Goal: Task Accomplishment & Management: Use online tool/utility

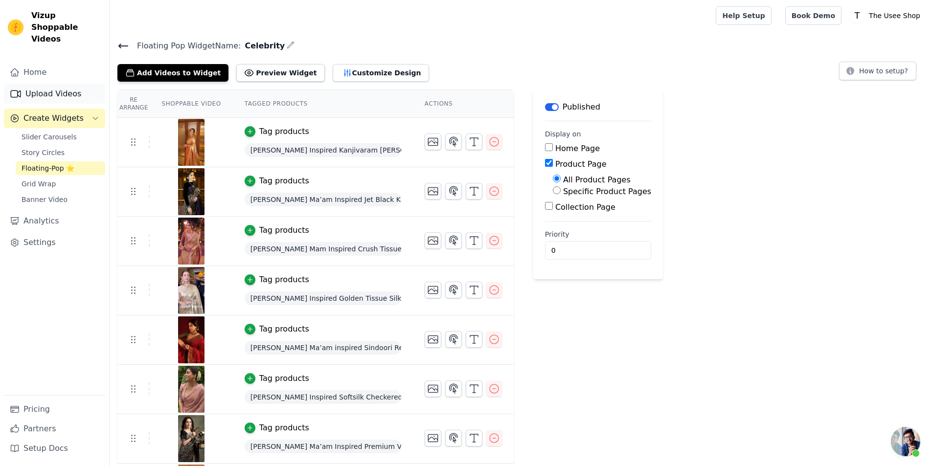
click at [55, 85] on link "Upload Videos" at bounding box center [54, 94] width 101 height 20
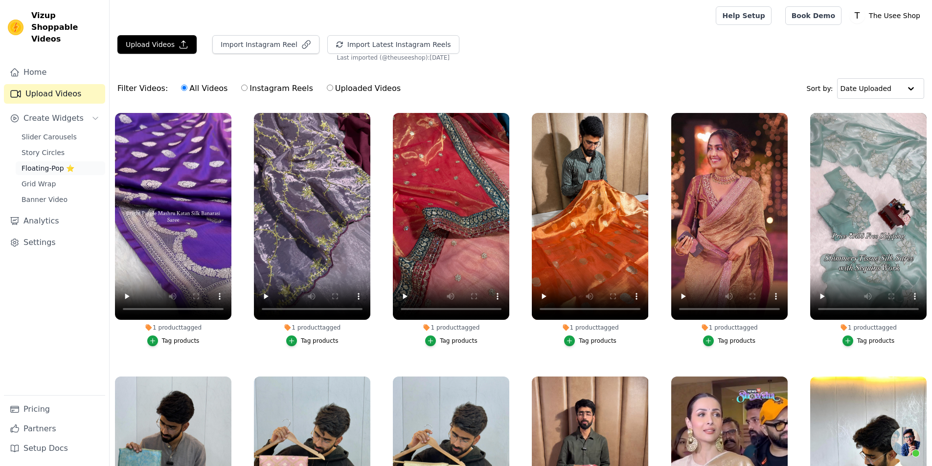
click at [77, 162] on link "Floating-Pop ⭐" at bounding box center [61, 169] width 90 height 14
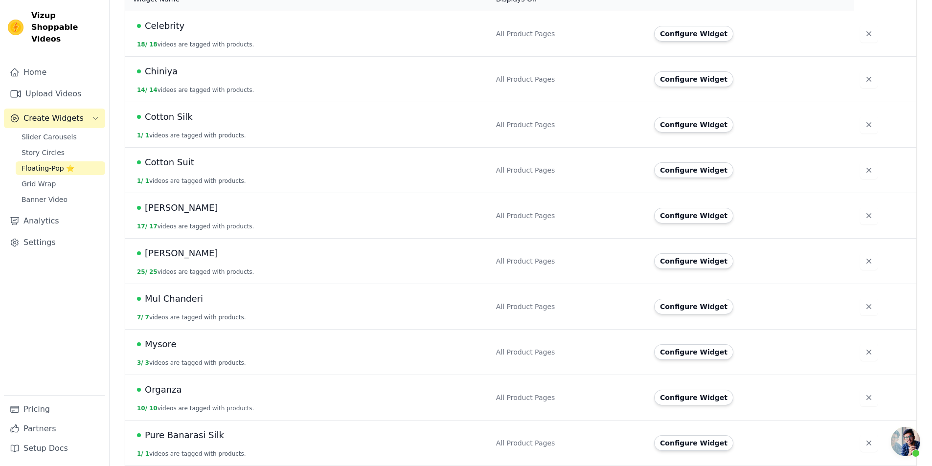
scroll to position [245, 0]
click at [698, 253] on button "Configure Widget" at bounding box center [693, 261] width 79 height 16
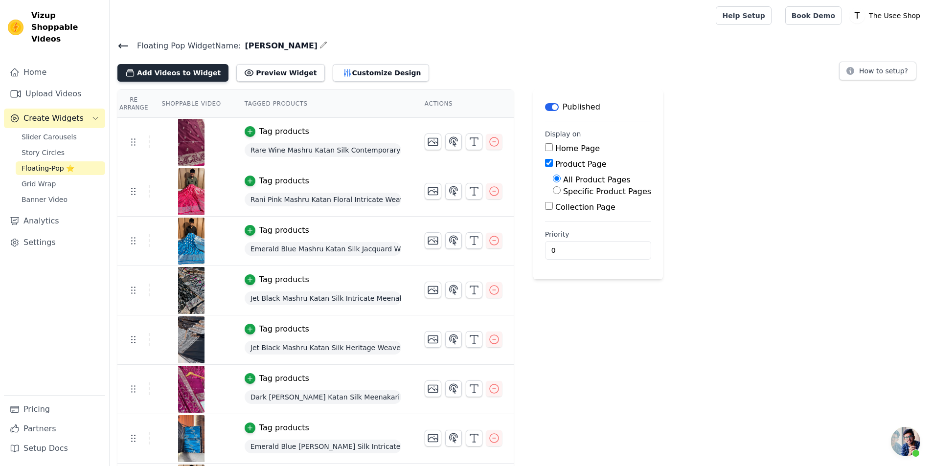
click at [193, 76] on button "Add Videos to Widget" at bounding box center [172, 73] width 111 height 18
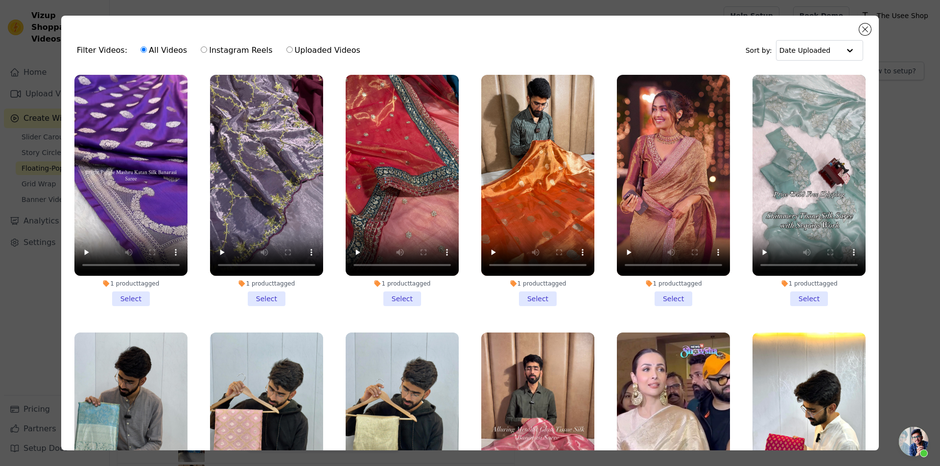
click at [136, 296] on li "1 product tagged Select" at bounding box center [130, 191] width 113 height 232
click at [0, 0] on input "1 product tagged Select" at bounding box center [0, 0] width 0 height 0
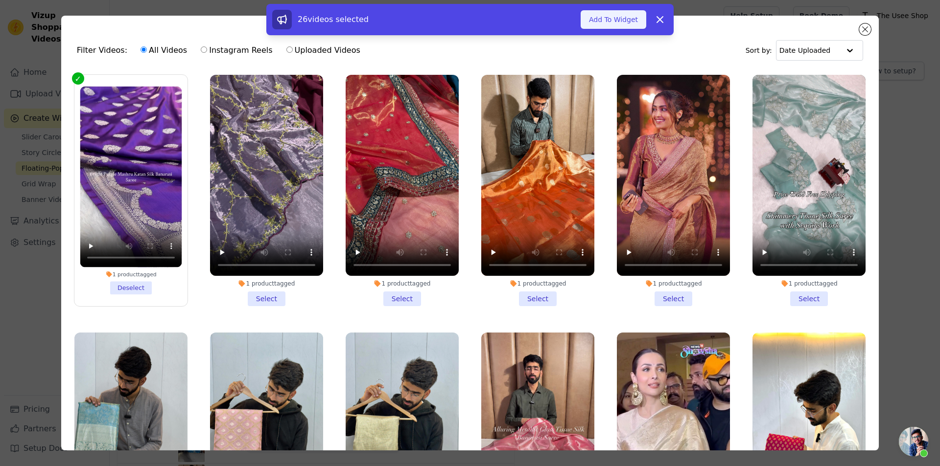
click at [602, 23] on button "Add To Widget" at bounding box center [613, 19] width 66 height 19
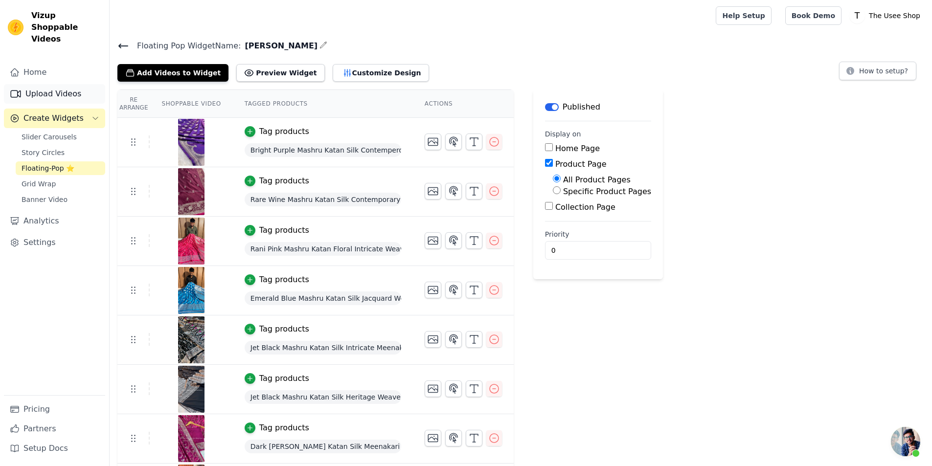
click at [53, 87] on link "Upload Videos" at bounding box center [54, 94] width 101 height 20
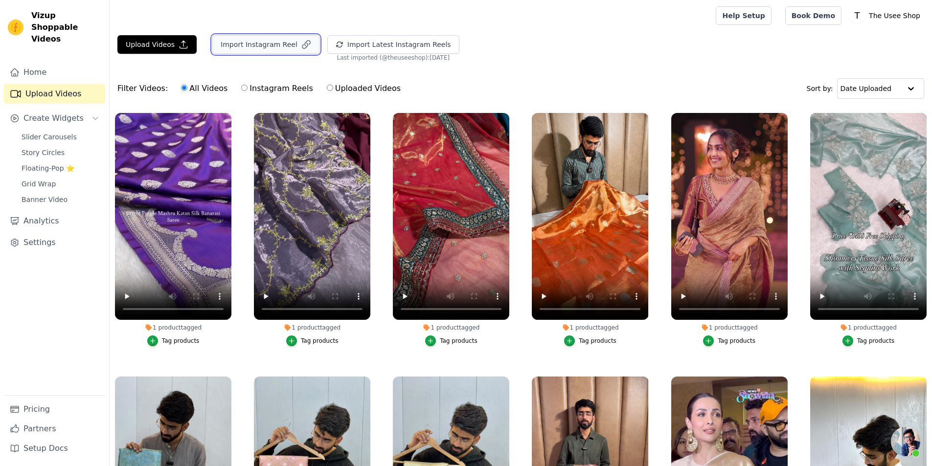
click at [283, 44] on button "Import Instagram Reel" at bounding box center [265, 44] width 107 height 19
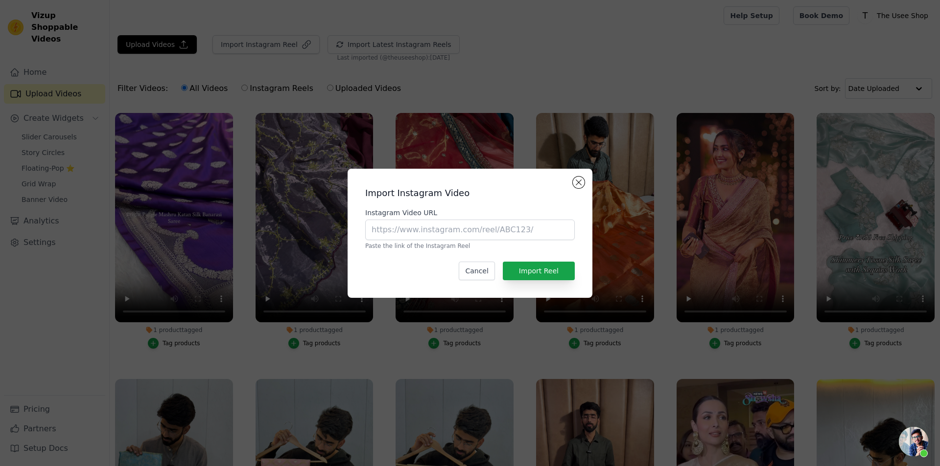
click at [425, 240] on div "Instagram Video URL Paste the link of the Instagram Reel" at bounding box center [469, 229] width 209 height 42
click at [425, 234] on input "Instagram Video URL" at bounding box center [469, 230] width 209 height 21
paste input "https://www.instagram.com/reel/DOxOEEMku0q/?utm_source=ig_web_copy_link&igsh=MW…"
type input "https://www.instagram.com/reel/DOxOEEMku0q/?utm_source=ig_web_copy_link&igsh=MW…"
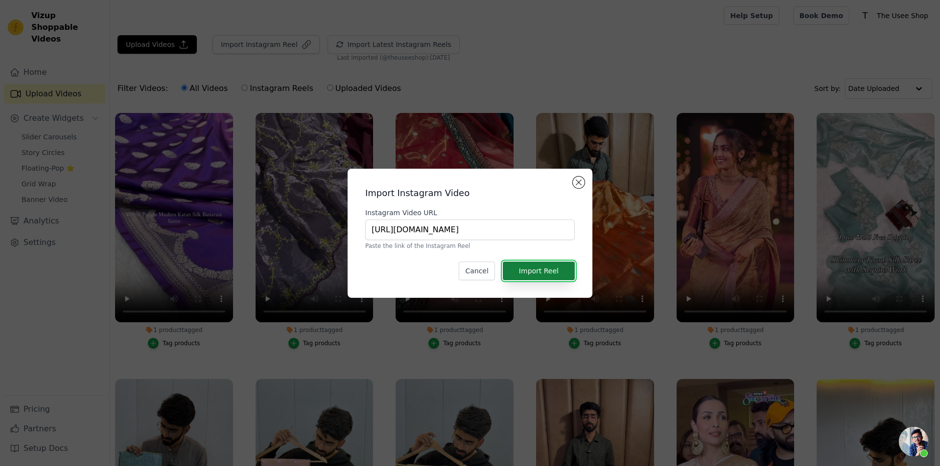
click at [527, 273] on button "Import Reel" at bounding box center [539, 271] width 72 height 19
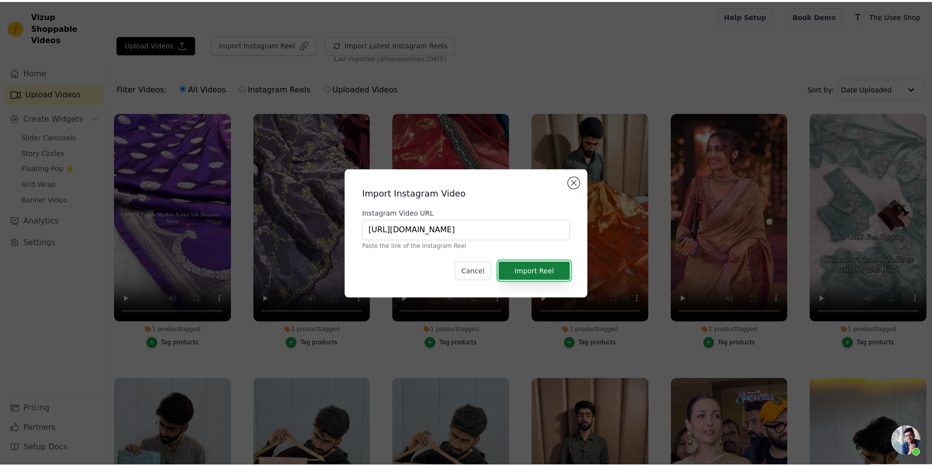
scroll to position [0, 0]
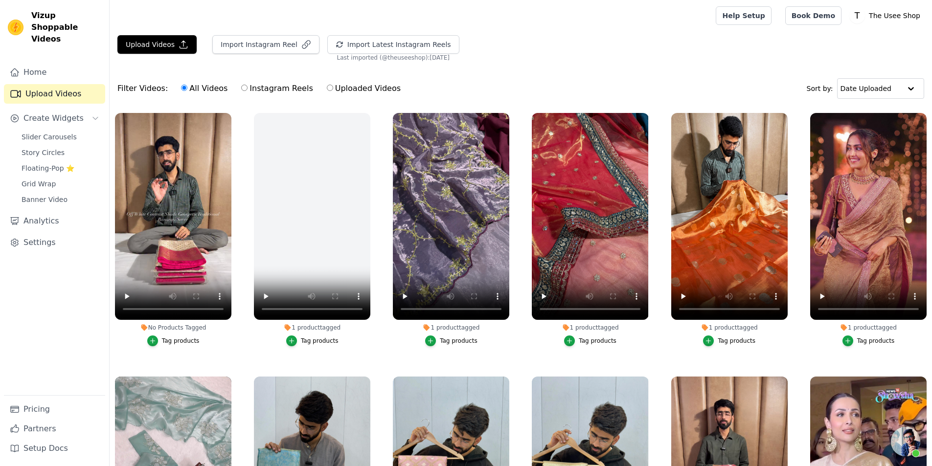
click at [166, 339] on div "Tag products" at bounding box center [181, 341] width 38 height 8
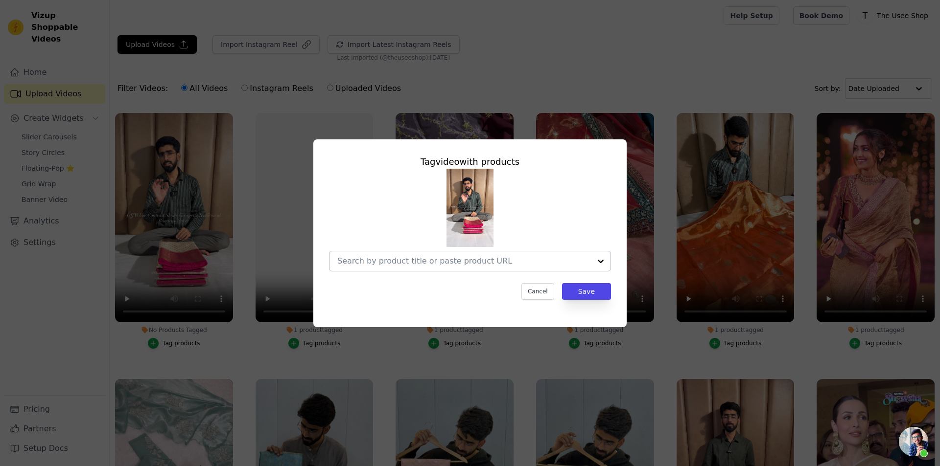
click at [487, 265] on input "No Products Tagged Tag video with products Cancel Save Tag products" at bounding box center [464, 260] width 254 height 9
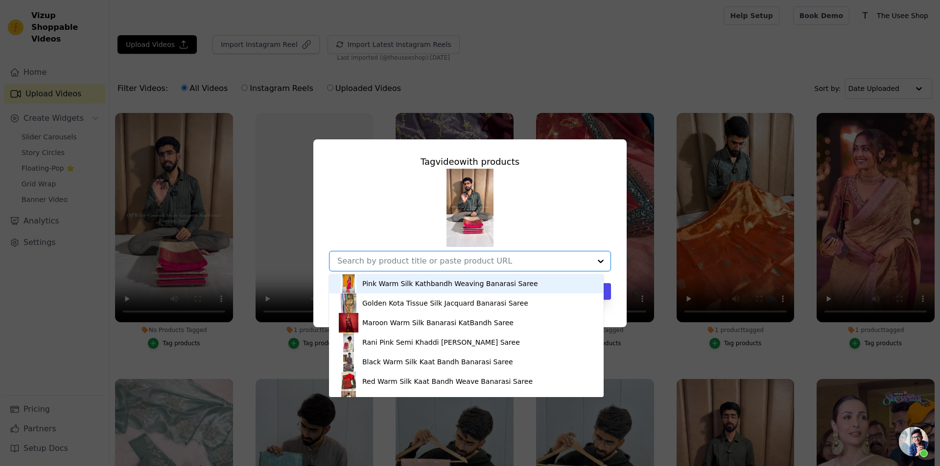
paste input "https://theuseeshop.com/products/off-white-georgette-silk-zari-buti-weave-banar…"
type input "https://theuseeshop.com/products/off-white-georgette-silk-zari-buti-weave-banar…"
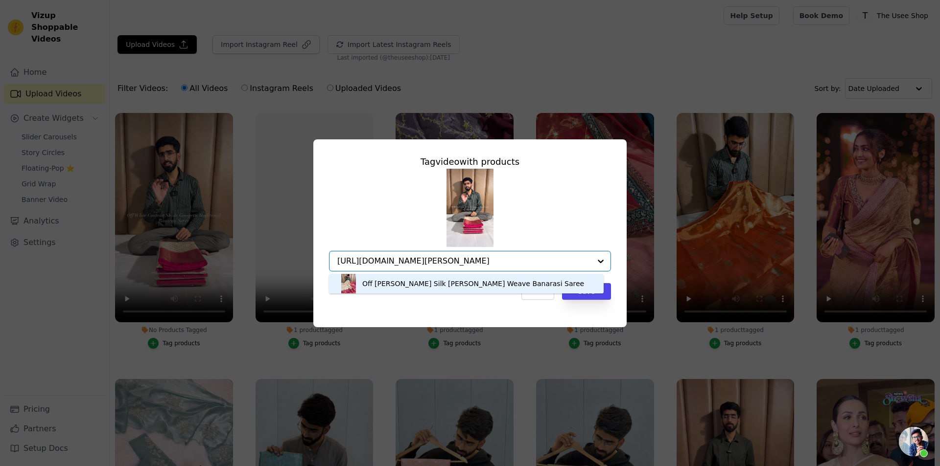
click at [481, 282] on div "Off White Georgette Silk Zari Buti Weave Banarasi Saree" at bounding box center [473, 284] width 222 height 10
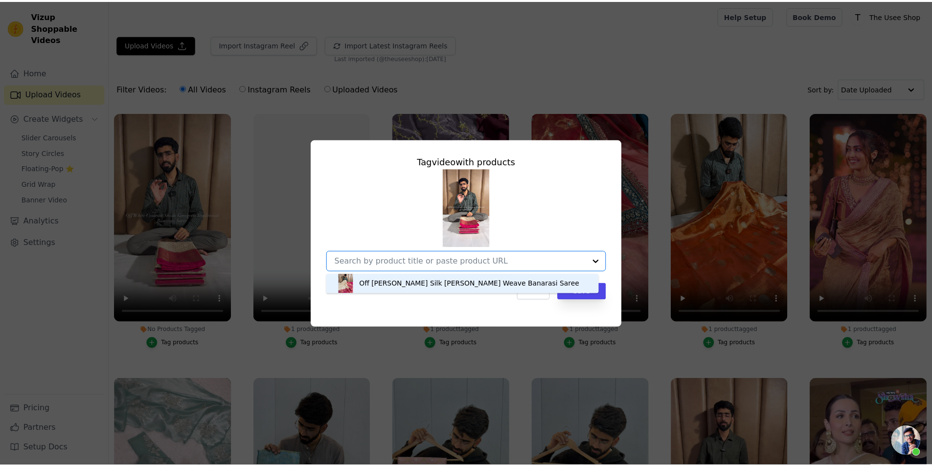
scroll to position [0, 0]
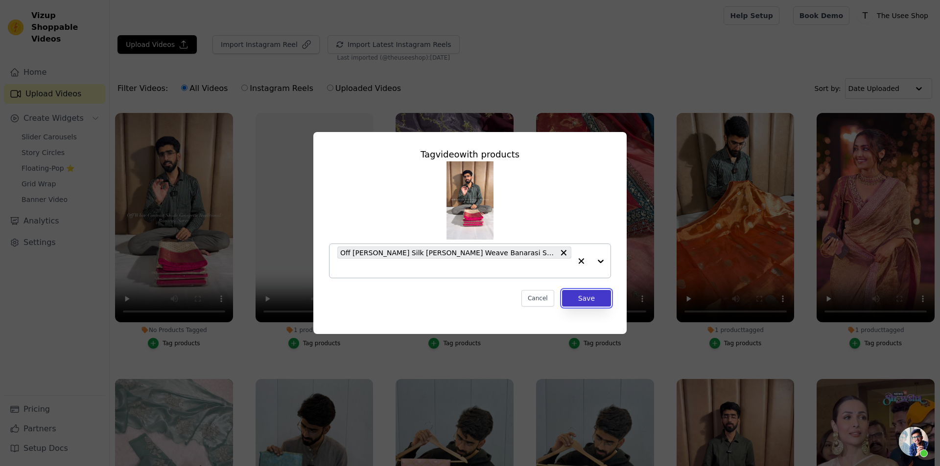
click at [578, 296] on button "Save" at bounding box center [586, 298] width 49 height 17
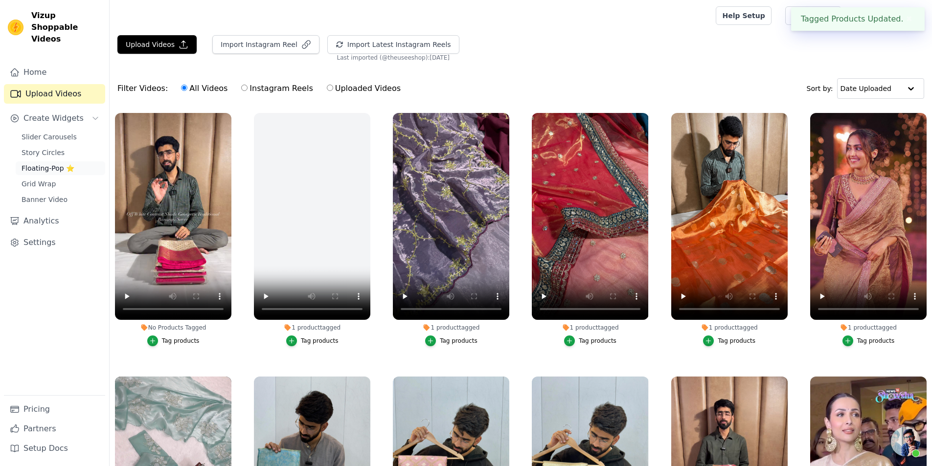
click at [47, 163] on span "Floating-Pop ⭐" at bounding box center [48, 168] width 53 height 10
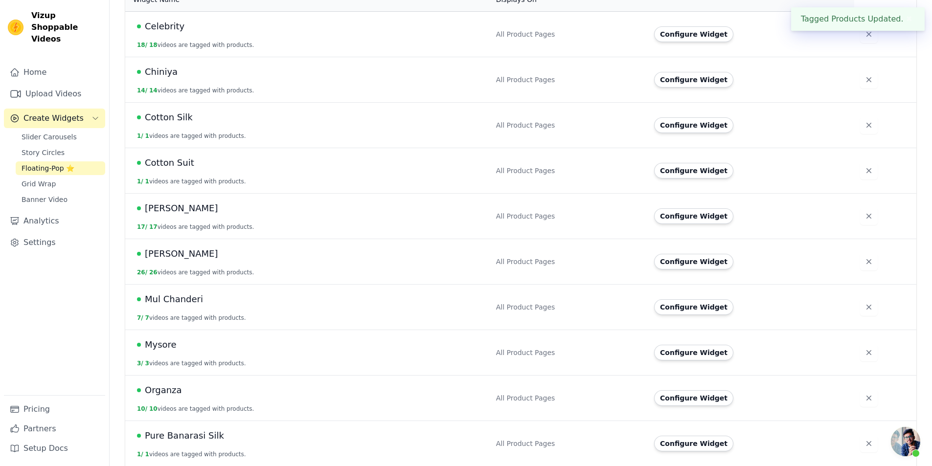
scroll to position [245, 0]
click at [684, 208] on button "Configure Widget" at bounding box center [693, 215] width 79 height 16
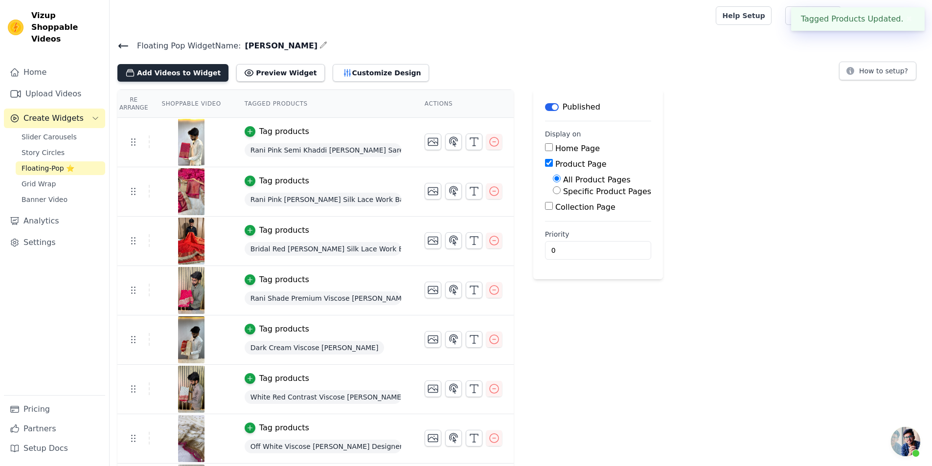
click at [186, 70] on button "Add Videos to Widget" at bounding box center [172, 73] width 111 height 18
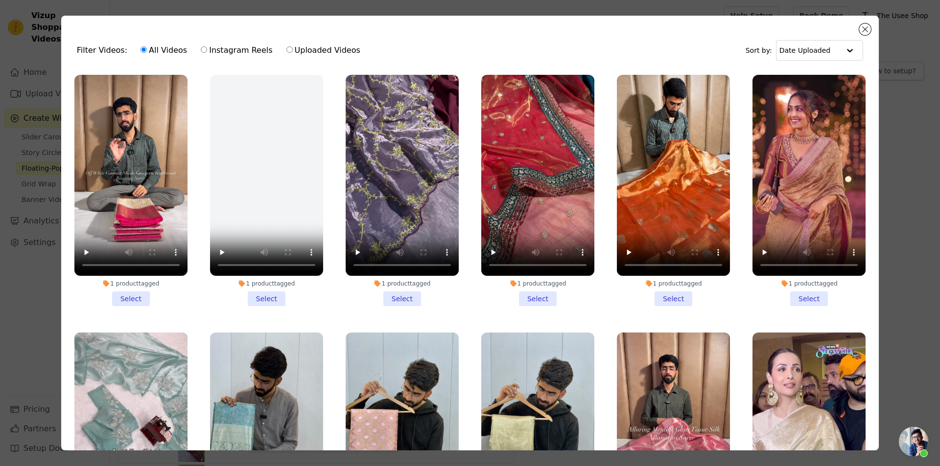
click at [145, 294] on li "1 product tagged Select" at bounding box center [130, 191] width 113 height 232
click at [0, 0] on input "1 product tagged Select" at bounding box center [0, 0] width 0 height 0
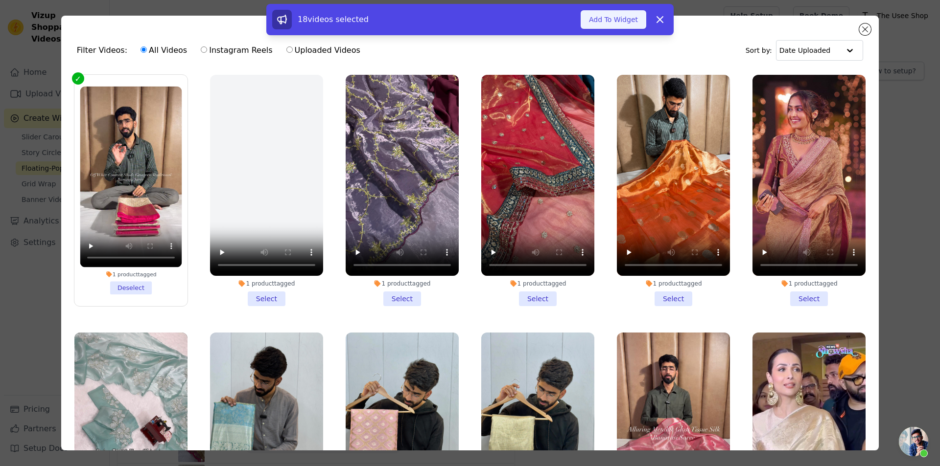
click at [613, 26] on button "Add To Widget" at bounding box center [613, 19] width 66 height 19
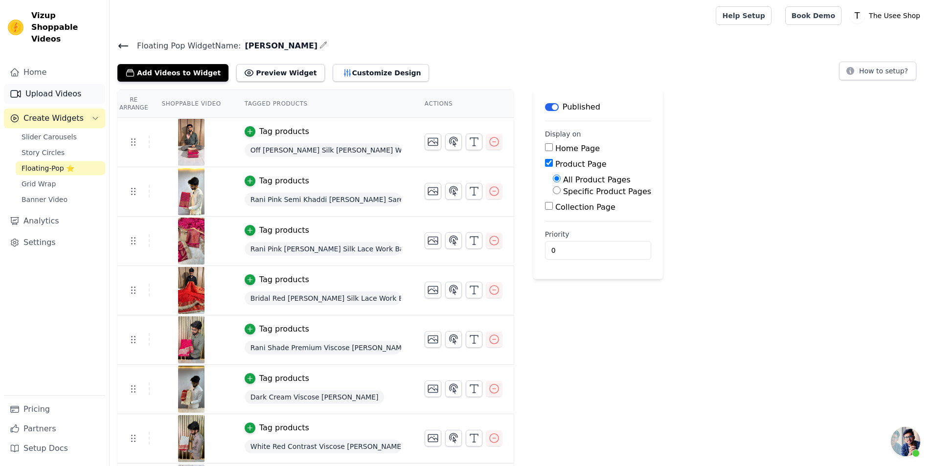
click at [67, 85] on link "Upload Videos" at bounding box center [54, 94] width 101 height 20
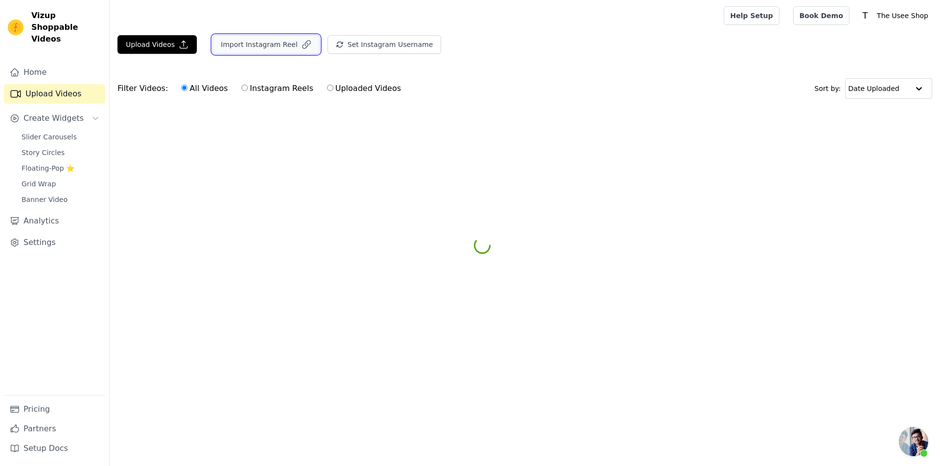
click at [247, 48] on button "Import Instagram Reel" at bounding box center [265, 44] width 107 height 19
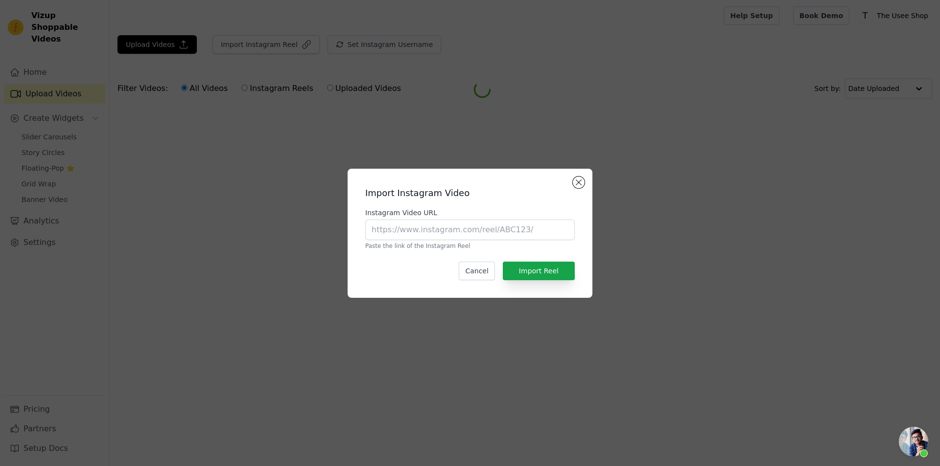
click at [414, 240] on div "Instagram Video URL Paste the link of the Instagram Reel" at bounding box center [469, 229] width 209 height 42
click at [410, 236] on input "Instagram Video URL" at bounding box center [469, 230] width 209 height 21
paste input "https://www.instagram.com/reel/DOv3Hg0AnHA/?utm_source=ig_web_copy_link&igsh=MW…"
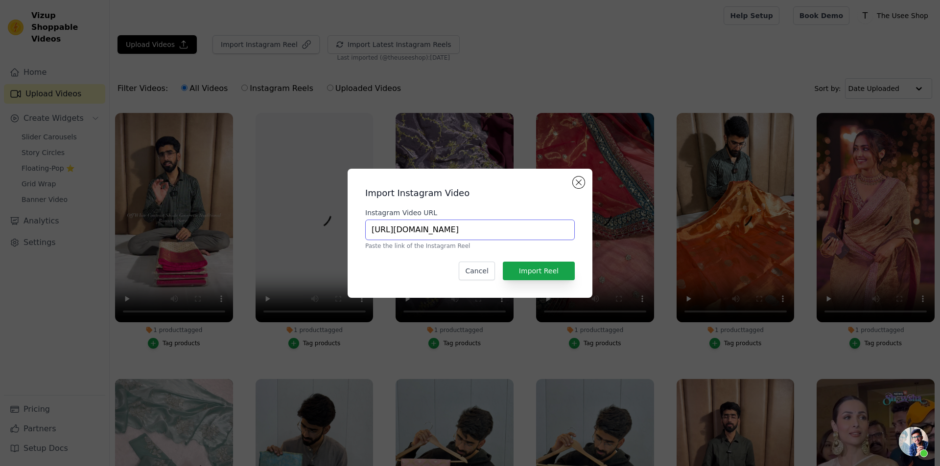
scroll to position [0, 204]
type input "https://www.instagram.com/reel/DOv3Hg0AnHA/?utm_source=ig_web_copy_link&igsh=MW…"
click at [548, 268] on button "Import Reel" at bounding box center [539, 271] width 72 height 19
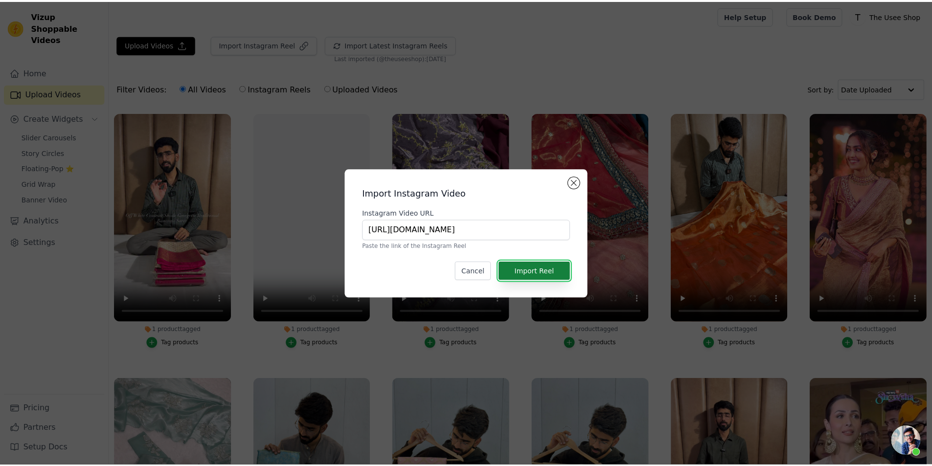
scroll to position [0, 0]
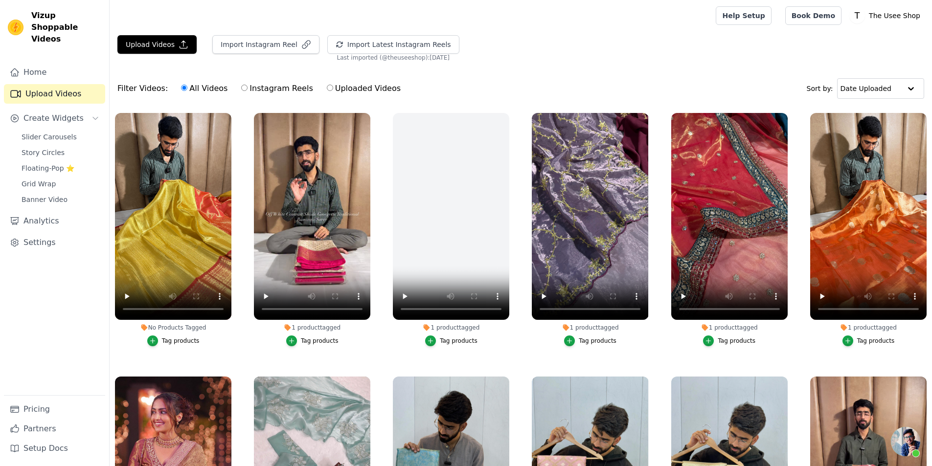
click at [170, 336] on button "Tag products" at bounding box center [173, 341] width 52 height 11
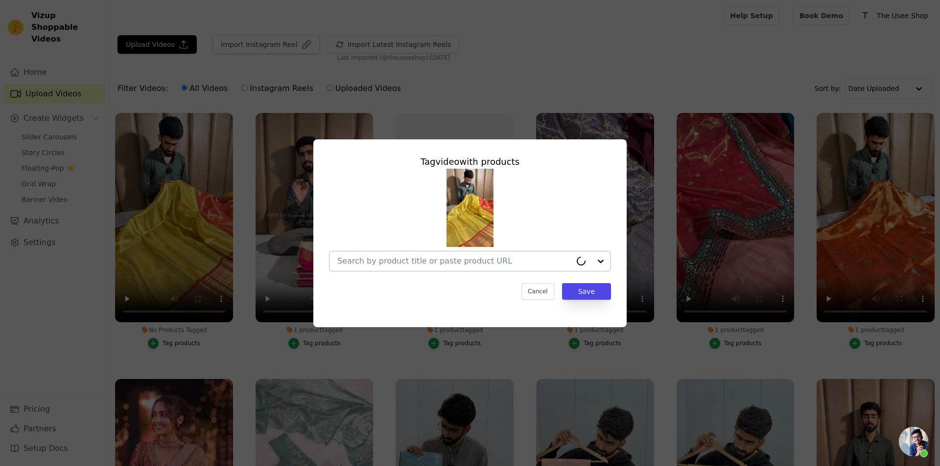
click at [442, 256] on input "No Products Tagged Tag video with products Cancel Save Tag products" at bounding box center [454, 260] width 234 height 9
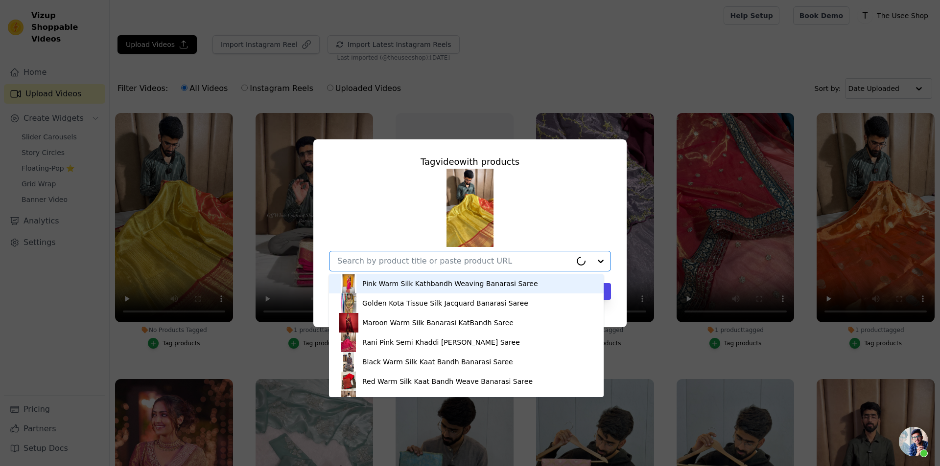
paste input "https://theuseeshop.com/products/golden-shimmery-glare-in-embossed-soft-tissue-…"
type input "https://theuseeshop.com/products/golden-shimmery-glare-in-embossed-soft-tissue-…"
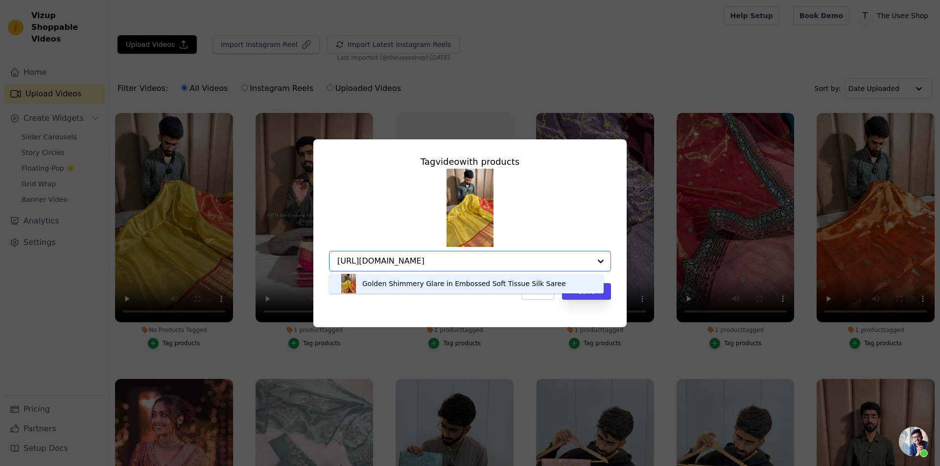
click at [414, 286] on div "Golden Shimmery Glare in Embossed Soft Tissue Silk Saree" at bounding box center [464, 284] width 204 height 10
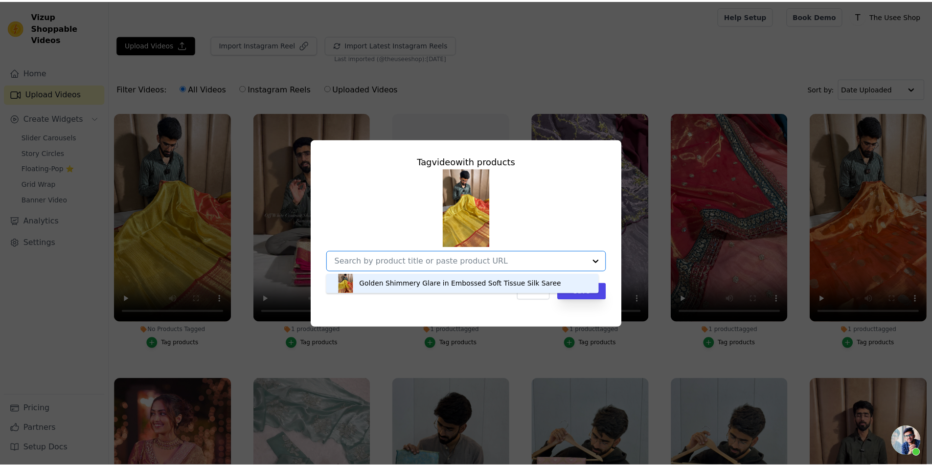
scroll to position [0, 0]
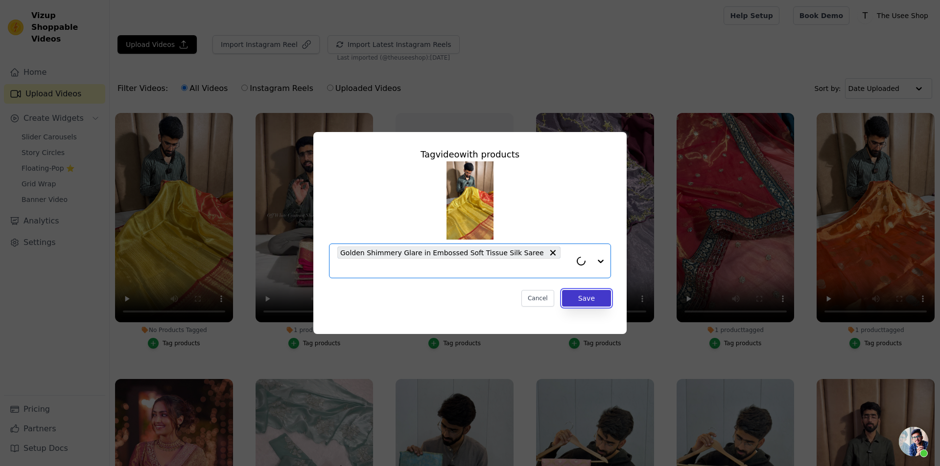
click at [595, 292] on button "Save" at bounding box center [586, 298] width 49 height 17
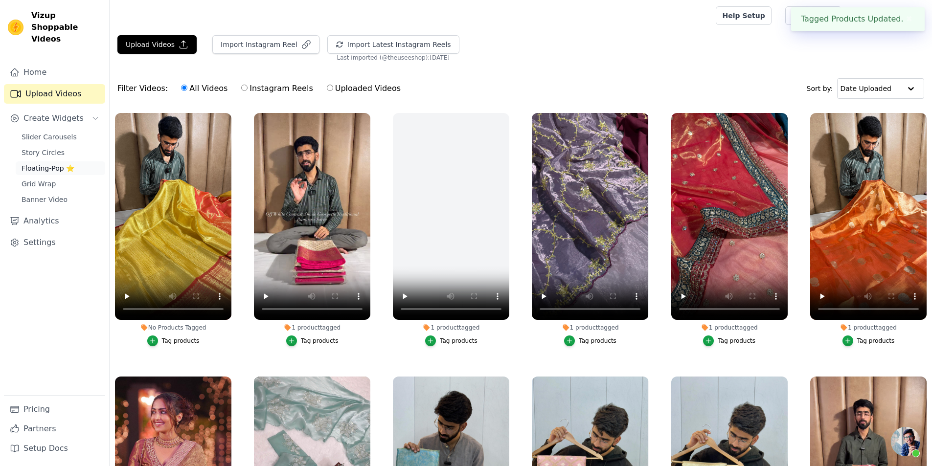
click at [65, 163] on span "Floating-Pop ⭐" at bounding box center [48, 168] width 53 height 10
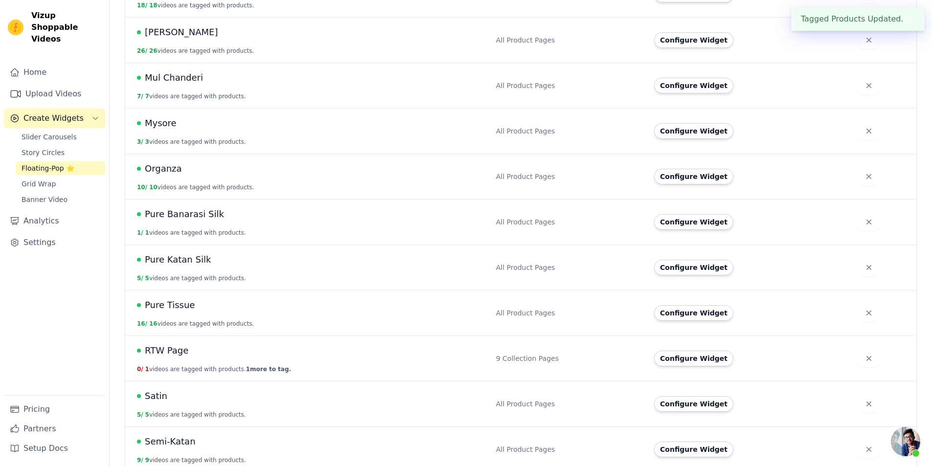
scroll to position [647, 0]
click at [711, 396] on button "Configure Widget" at bounding box center [693, 404] width 79 height 16
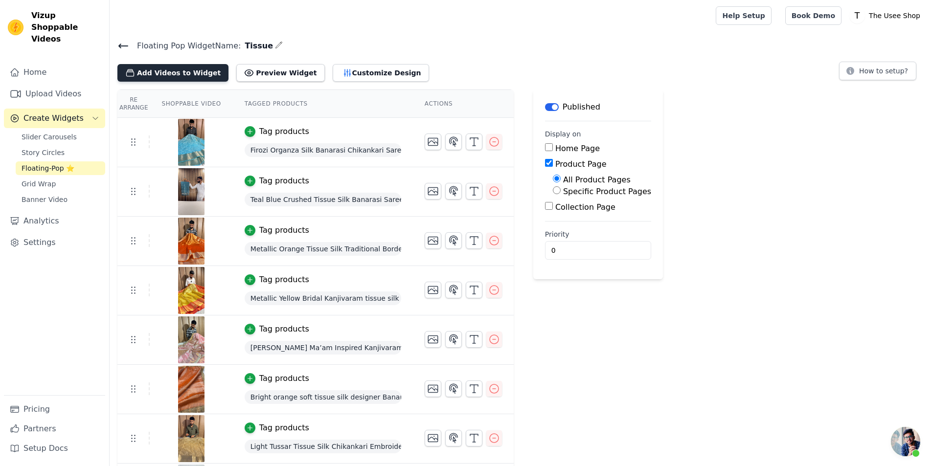
click at [173, 76] on button "Add Videos to Widget" at bounding box center [172, 73] width 111 height 18
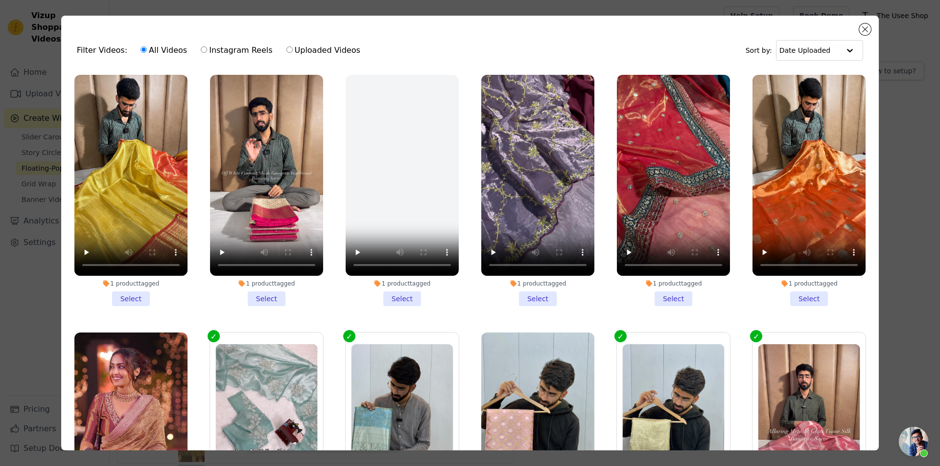
click at [134, 298] on li "1 product tagged Select" at bounding box center [130, 191] width 113 height 232
click at [0, 0] on input "1 product tagged Select" at bounding box center [0, 0] width 0 height 0
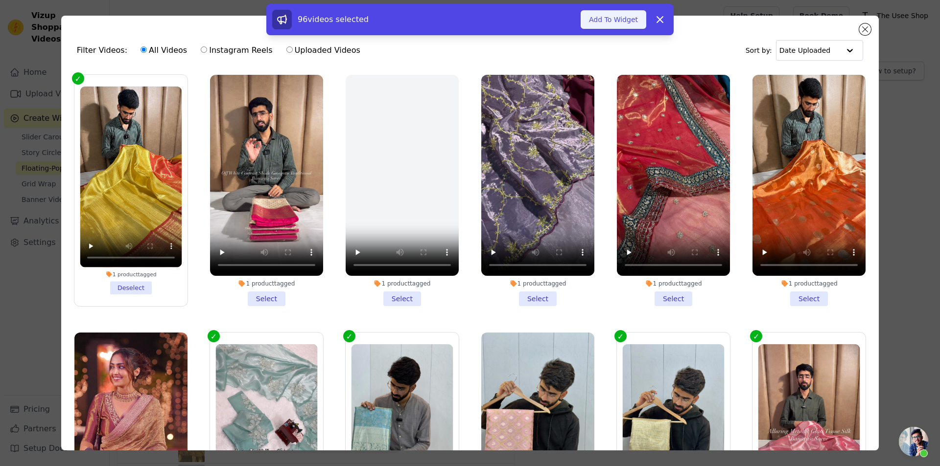
click at [618, 16] on button "Add To Widget" at bounding box center [613, 19] width 66 height 19
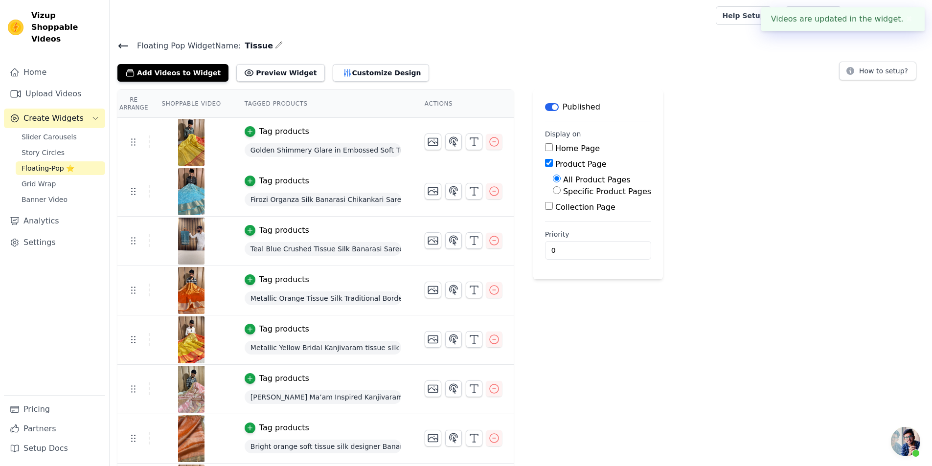
click at [60, 163] on span "Floating-Pop ⭐" at bounding box center [48, 168] width 53 height 10
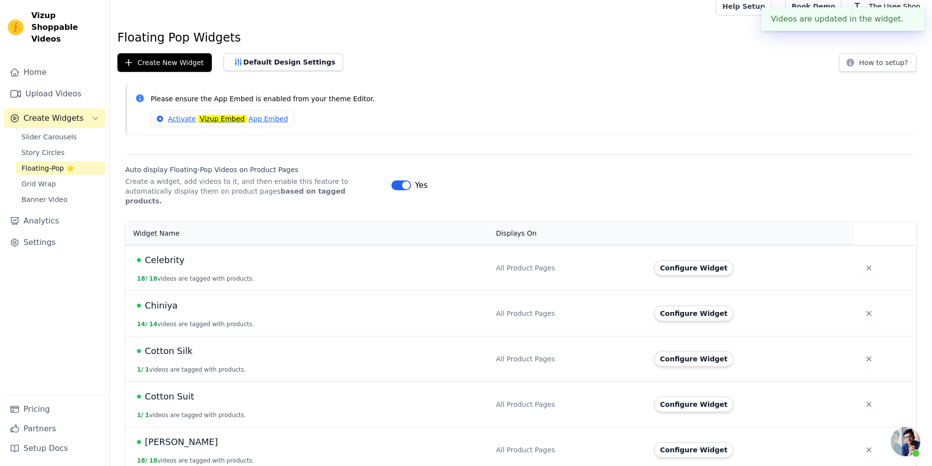
scroll to position [245, 0]
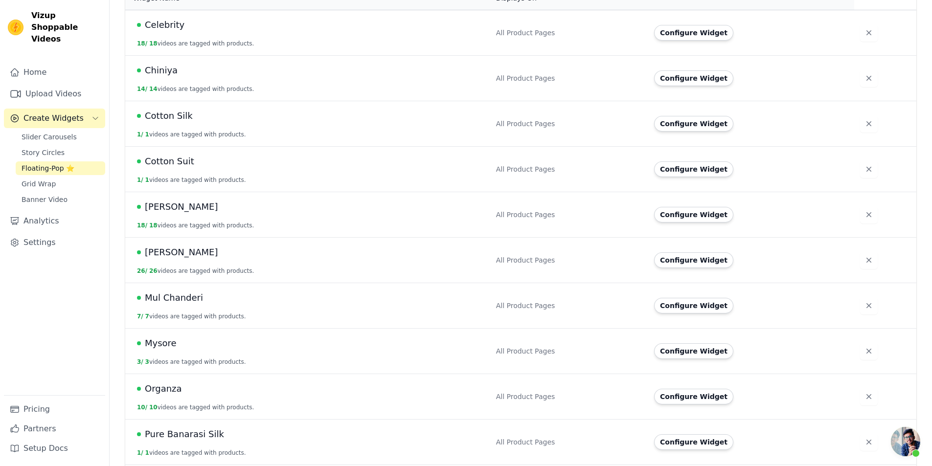
click at [661, 195] on td "Configure Widget" at bounding box center [752, 215] width 206 height 46
click at [669, 207] on button "Configure Widget" at bounding box center [693, 215] width 79 height 16
